Goal: Task Accomplishment & Management: Use online tool/utility

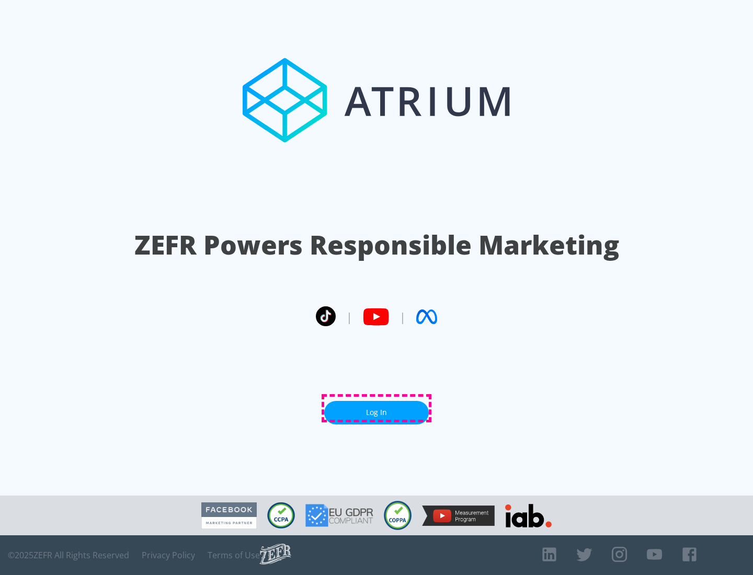
click at [376, 408] on link "Log In" at bounding box center [376, 413] width 105 height 24
